Goal: Transaction & Acquisition: Purchase product/service

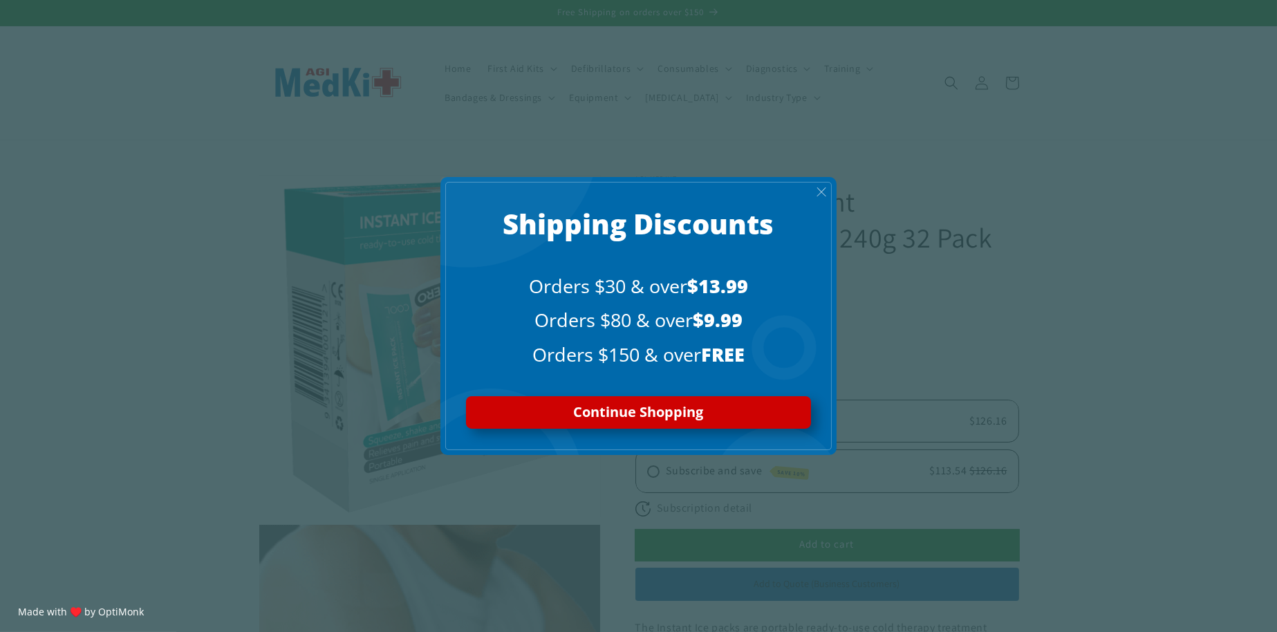
click at [818, 186] on span "X" at bounding box center [821, 192] width 11 height 16
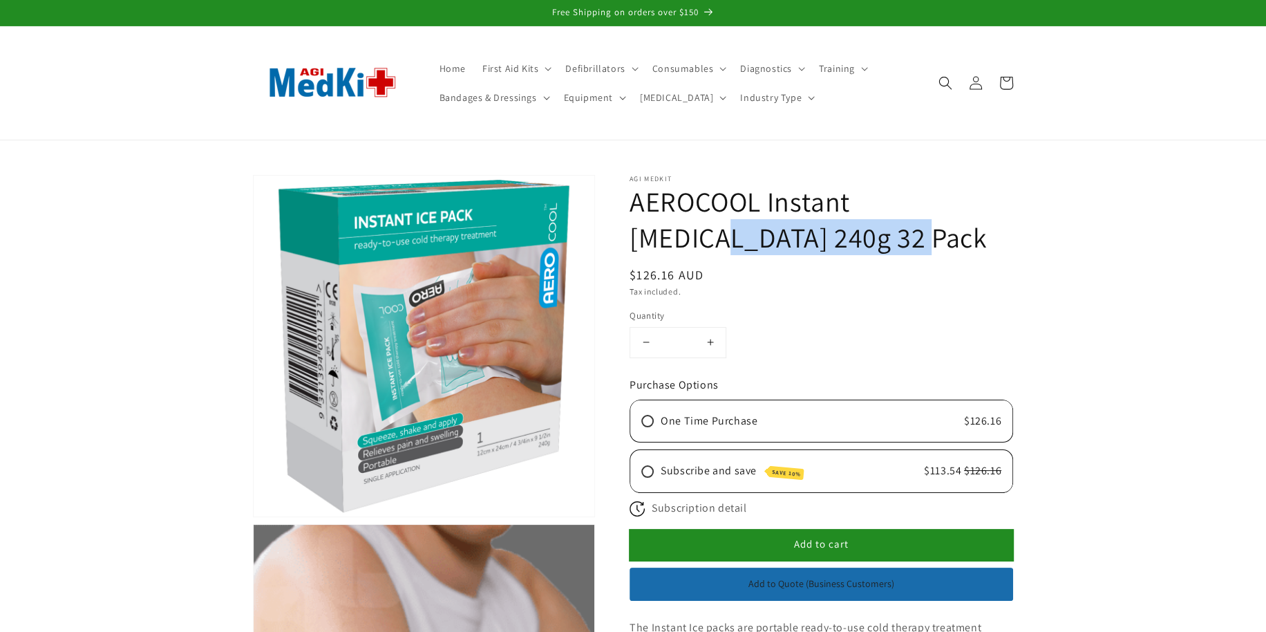
drag, startPoint x: 952, startPoint y: 198, endPoint x: 765, endPoint y: 200, distance: 187.3
click at [765, 200] on h1 "AEROCOOL Instant [MEDICAL_DATA] 240g 32 Pack" at bounding box center [822, 219] width 384 height 72
copy h1 "Instant [MEDICAL_DATA]"
